Goal: Information Seeking & Learning: Check status

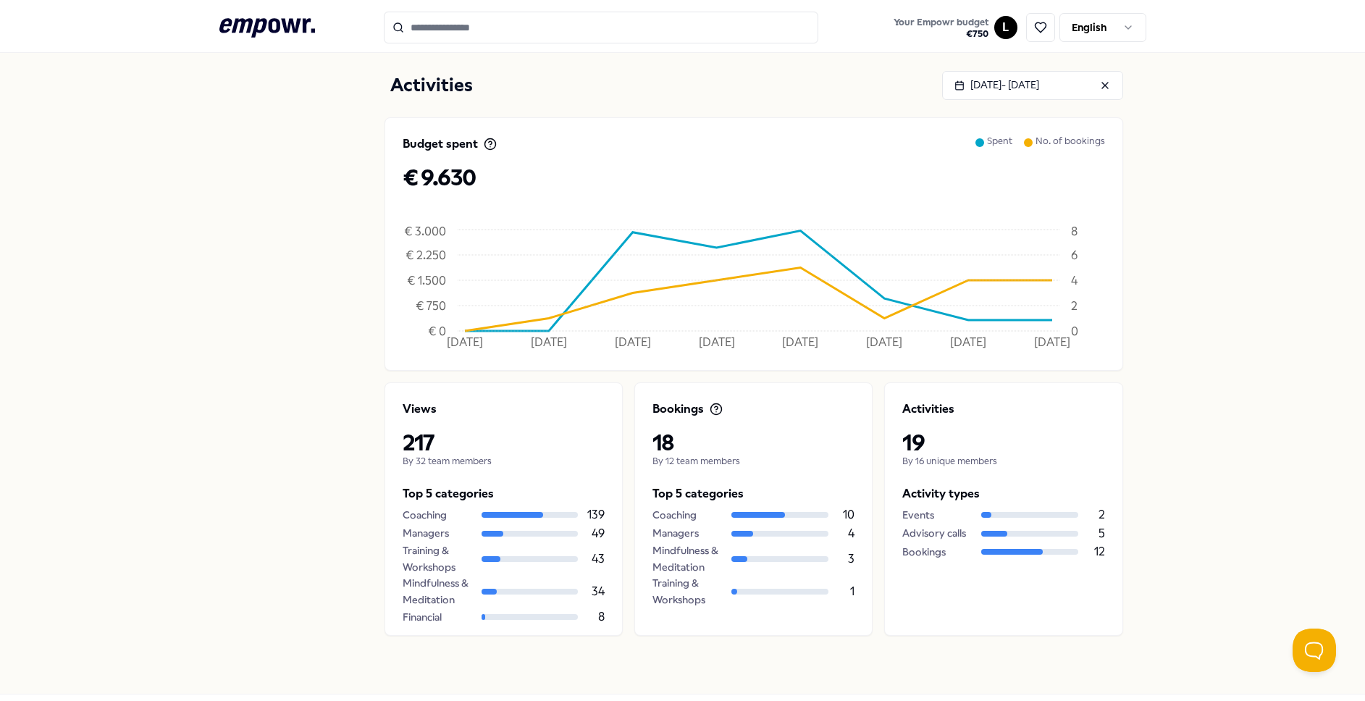
scroll to position [393, 0]
